Goal: Task Accomplishment & Management: Manage account settings

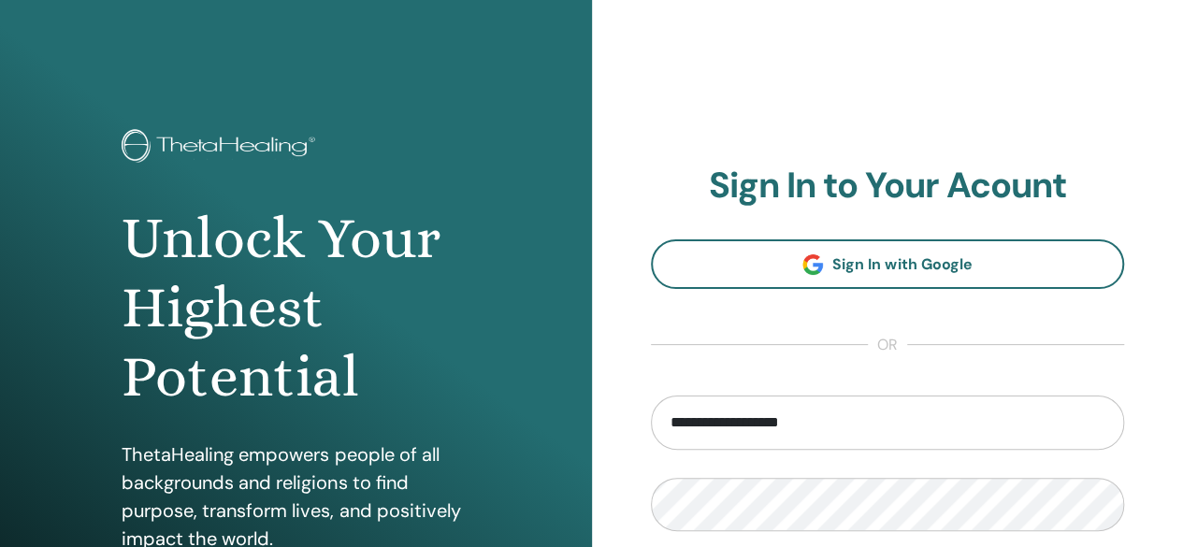
type input "**********"
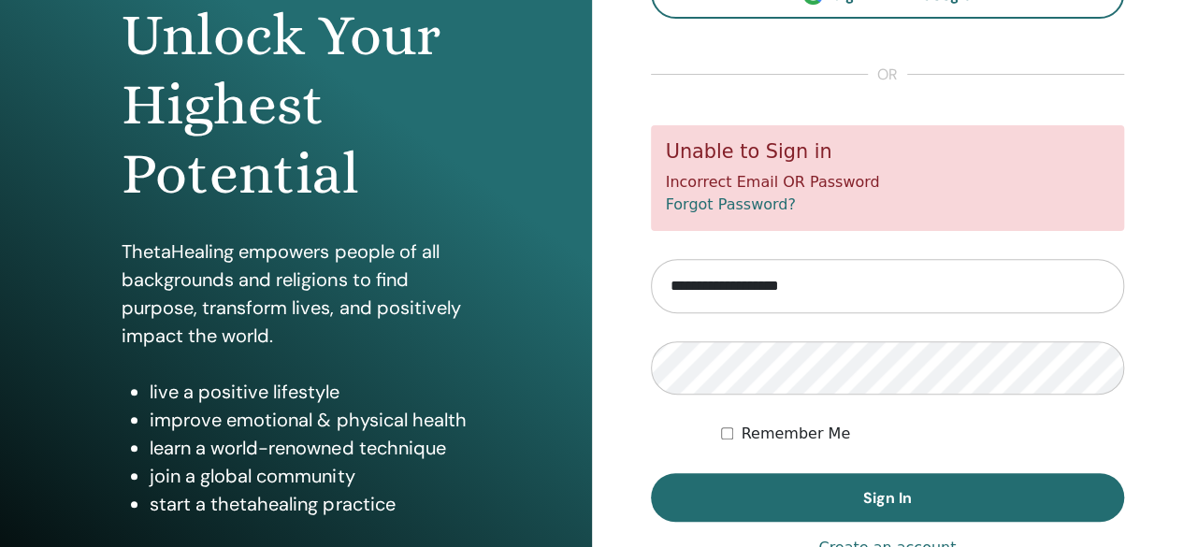
scroll to position [226, 0]
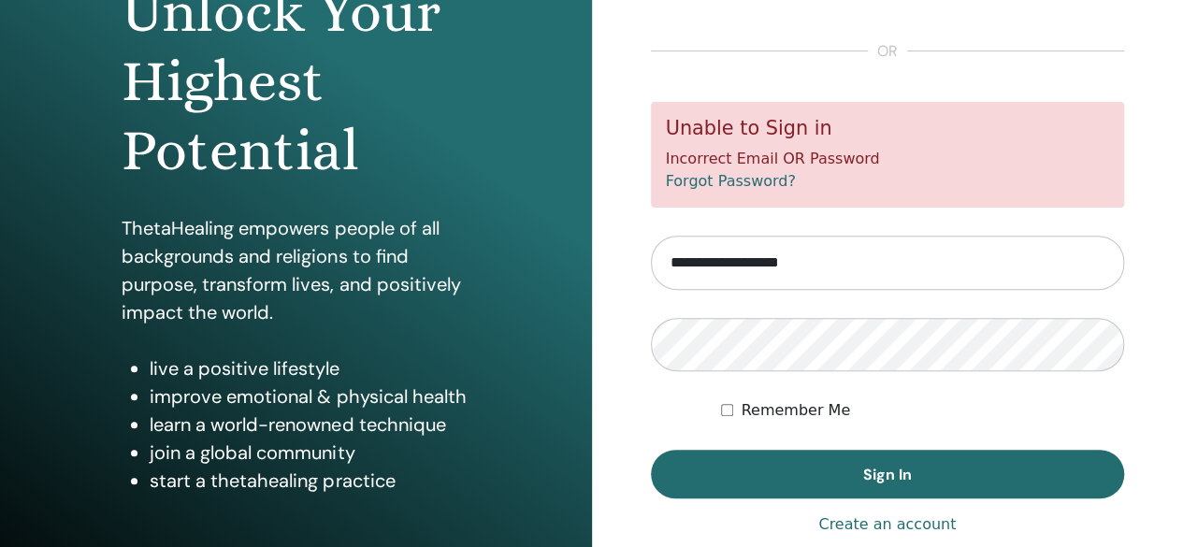
drag, startPoint x: 842, startPoint y: 264, endPoint x: 545, endPoint y: 280, distance: 296.8
click at [545, 280] on div "Unlock Your Highest Potential ThetaHealing empowers people of all backgrounds a…" at bounding box center [591, 223] width 1183 height 898
click at [651, 450] on button "Sign In" at bounding box center [888, 474] width 474 height 49
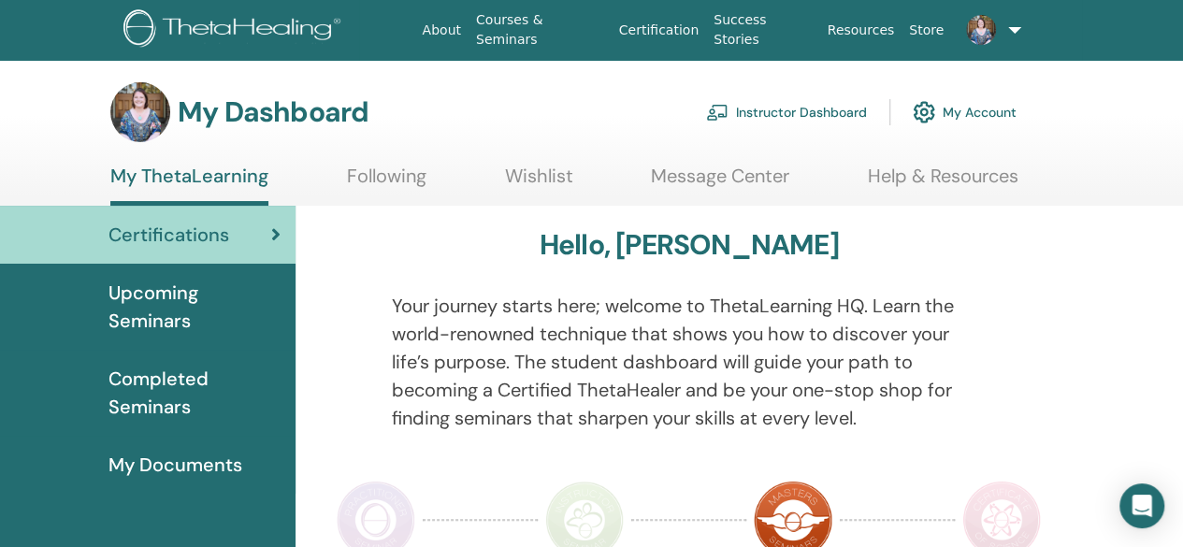
click at [774, 106] on link "Instructor Dashboard" at bounding box center [786, 112] width 161 height 41
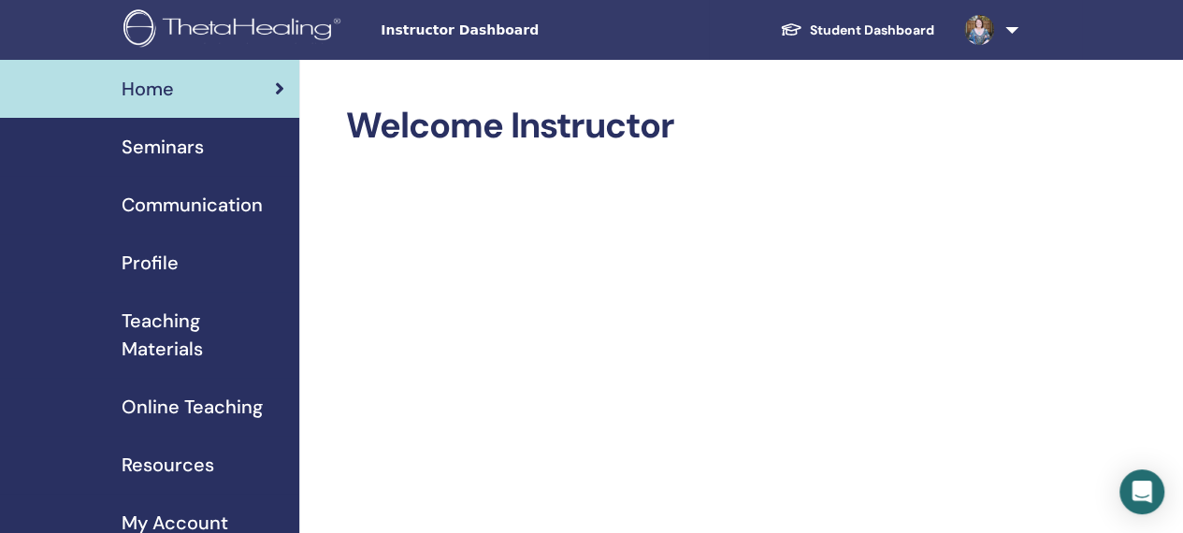
click at [194, 145] on span "Seminars" at bounding box center [163, 147] width 82 height 28
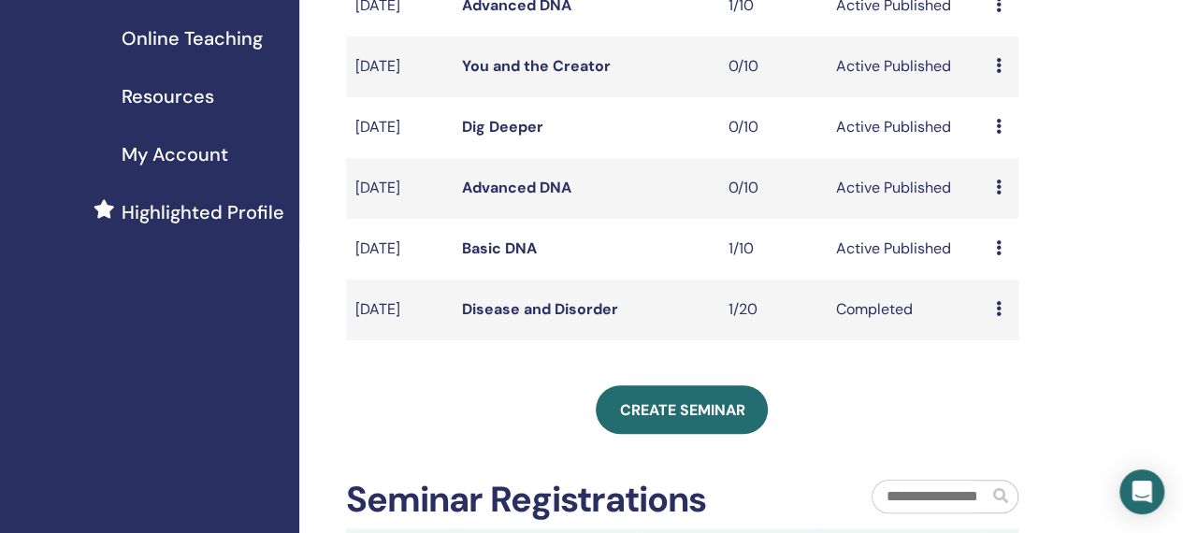
scroll to position [353, 0]
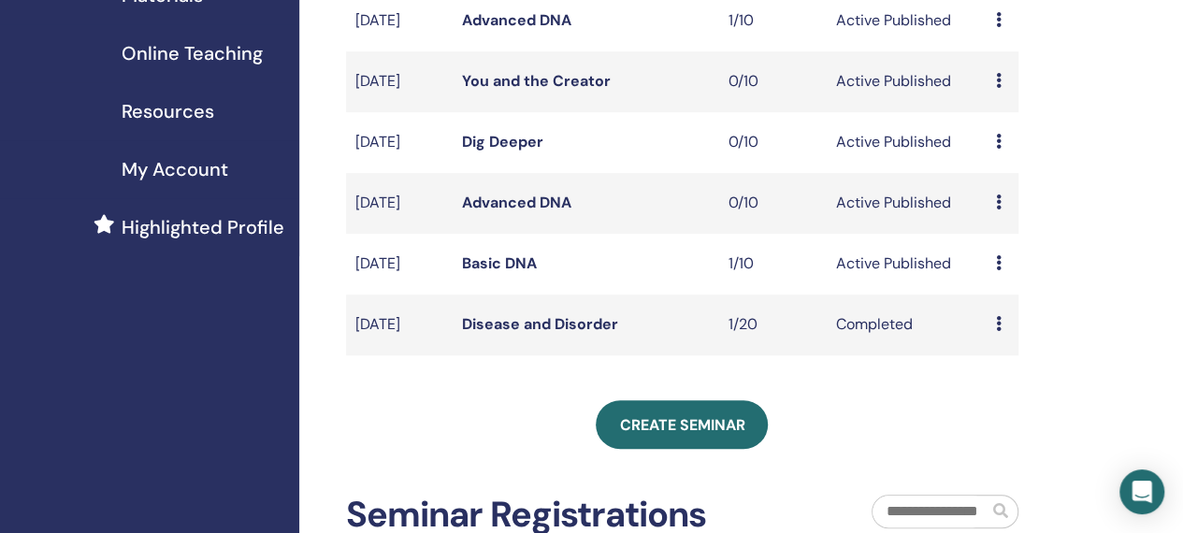
click at [1001, 275] on div "Preview Edit Attendees Cancel" at bounding box center [1001, 263] width 13 height 22
click at [488, 273] on link "Basic DNA" at bounding box center [499, 263] width 75 height 20
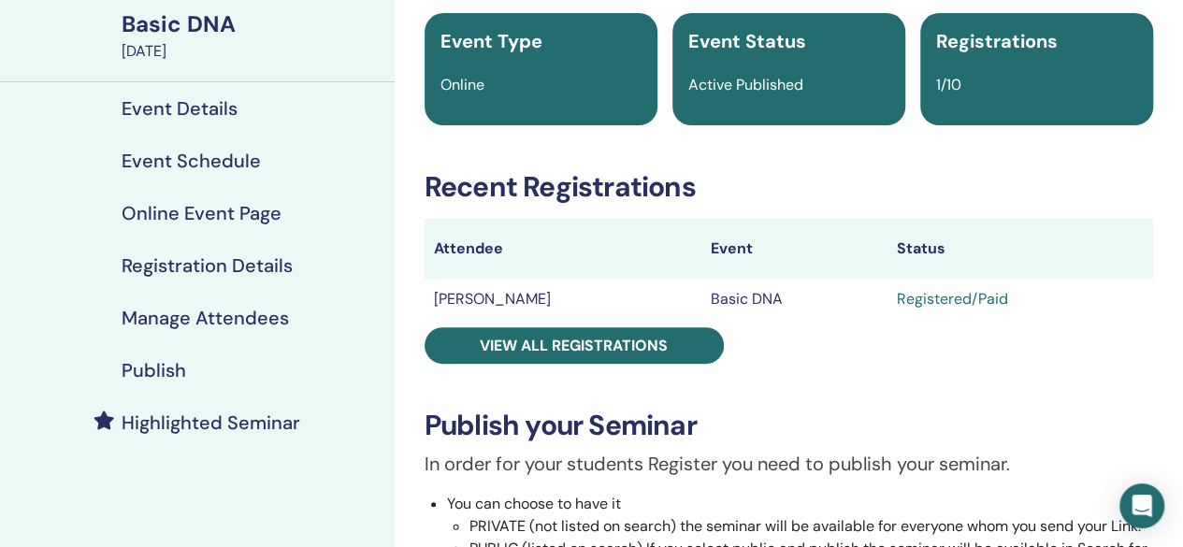
scroll to position [176, 0]
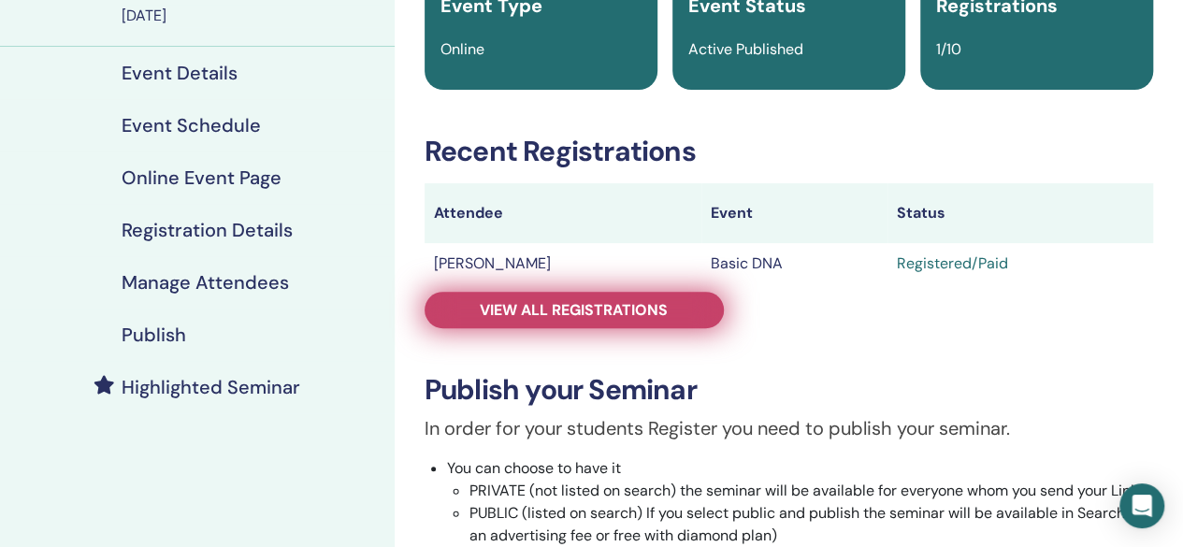
click at [591, 308] on span "View all registrations" at bounding box center [574, 310] width 188 height 20
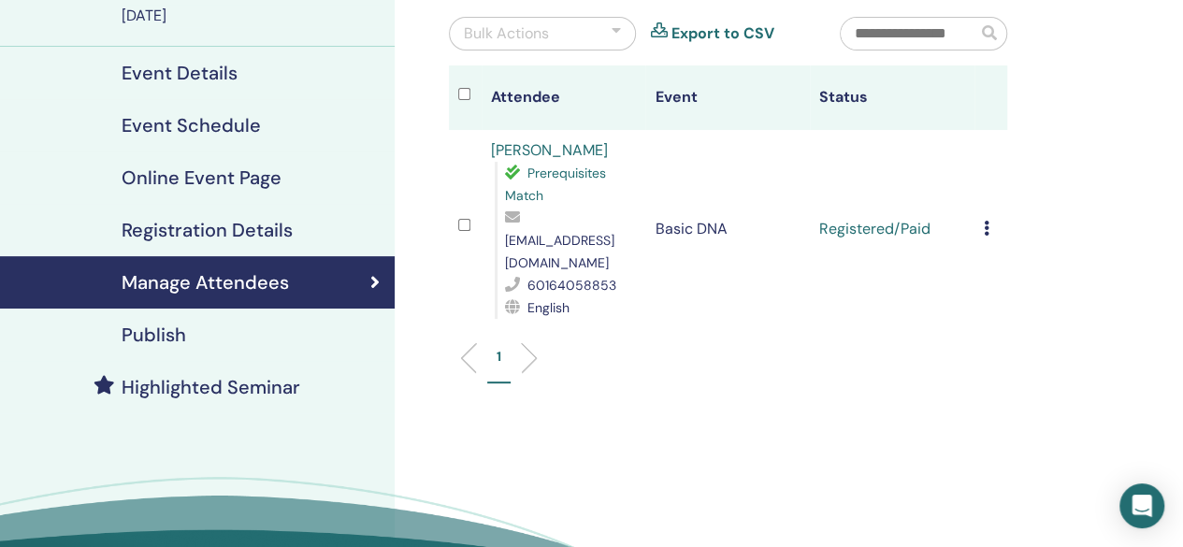
click at [986, 221] on icon at bounding box center [987, 228] width 6 height 15
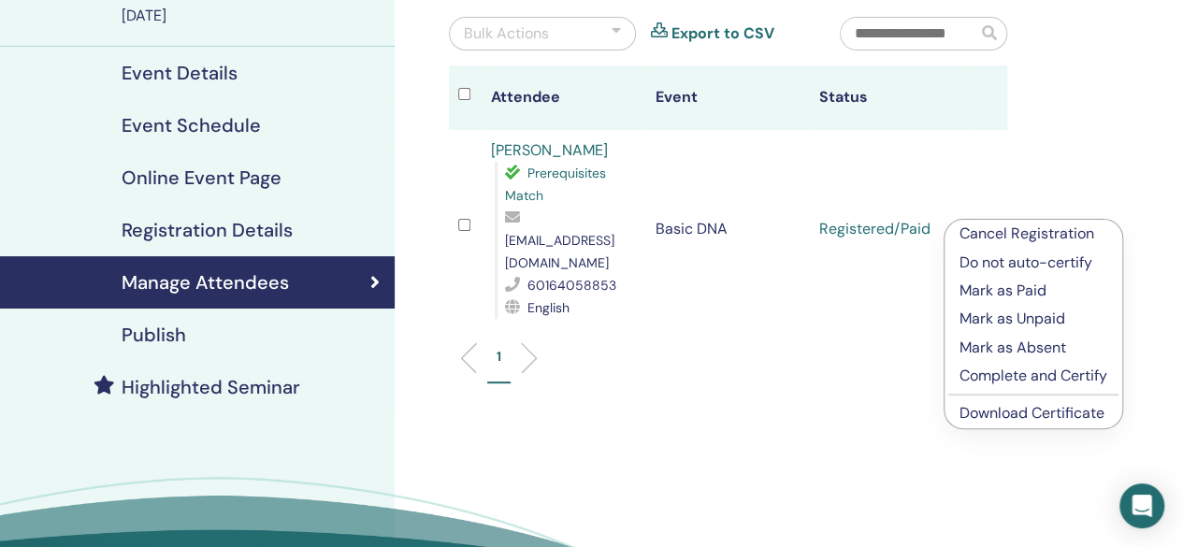
click at [1014, 376] on p "Complete and Certify" at bounding box center [1033, 376] width 148 height 22
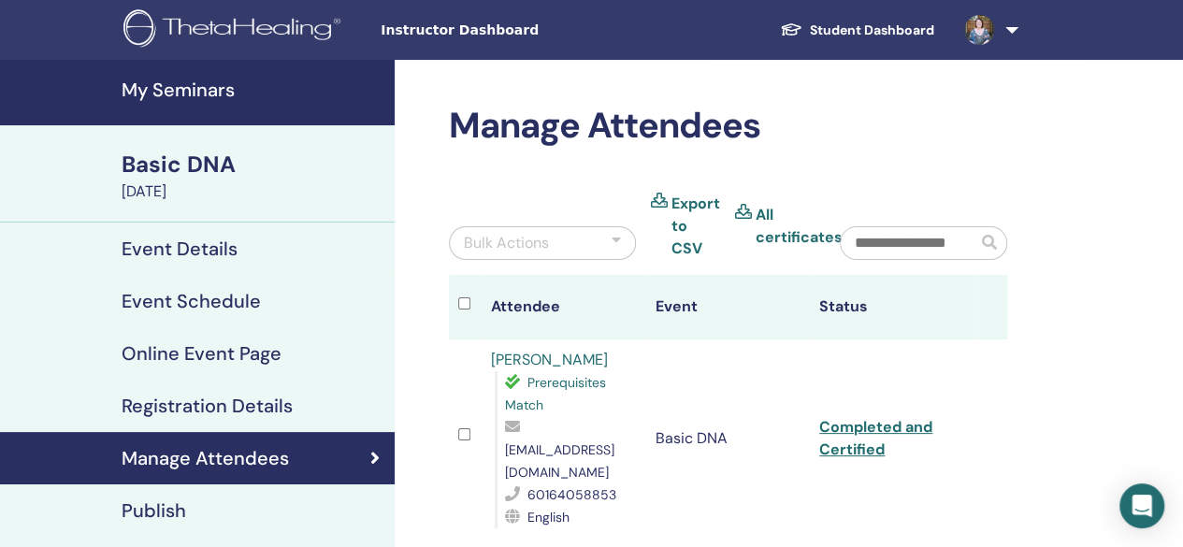
click at [989, 29] on img at bounding box center [979, 30] width 30 height 30
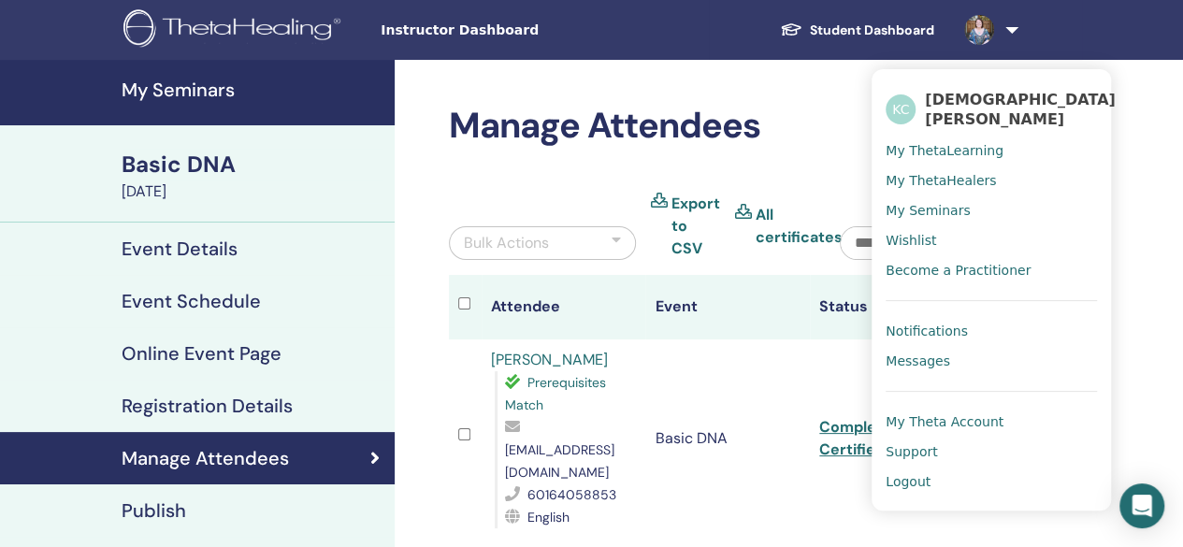
click at [911, 481] on link "Logout" at bounding box center [990, 482] width 211 height 30
